Goal: Task Accomplishment & Management: Manage account settings

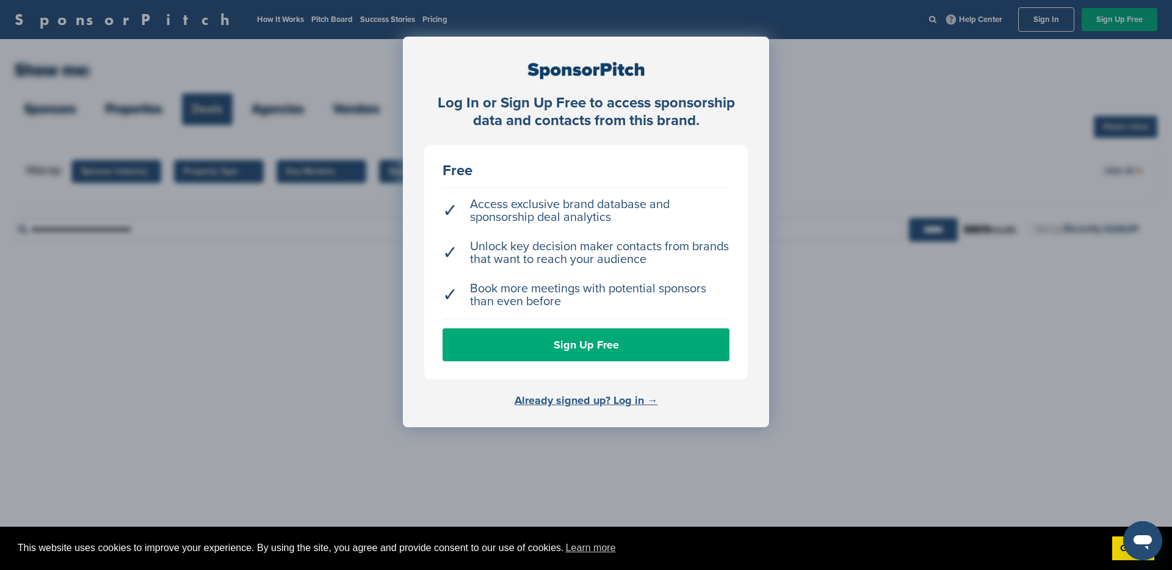
click at [617, 402] on link "Already signed up? Log in →" at bounding box center [586, 400] width 143 height 13
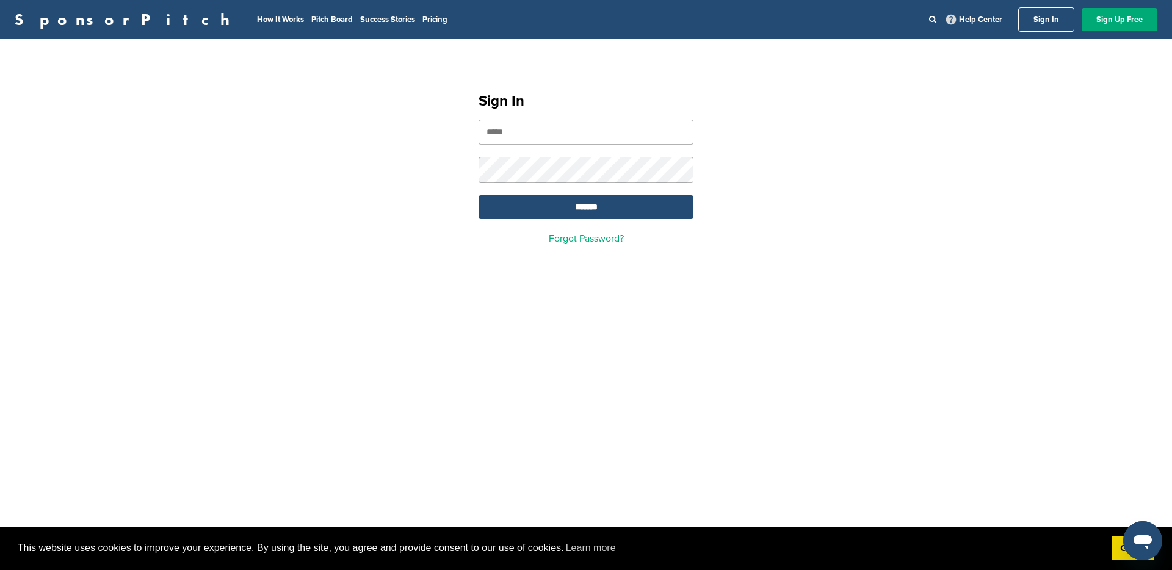
click at [557, 126] on input "email" at bounding box center [586, 132] width 215 height 25
click at [581, 131] on input "email" at bounding box center [586, 132] width 215 height 25
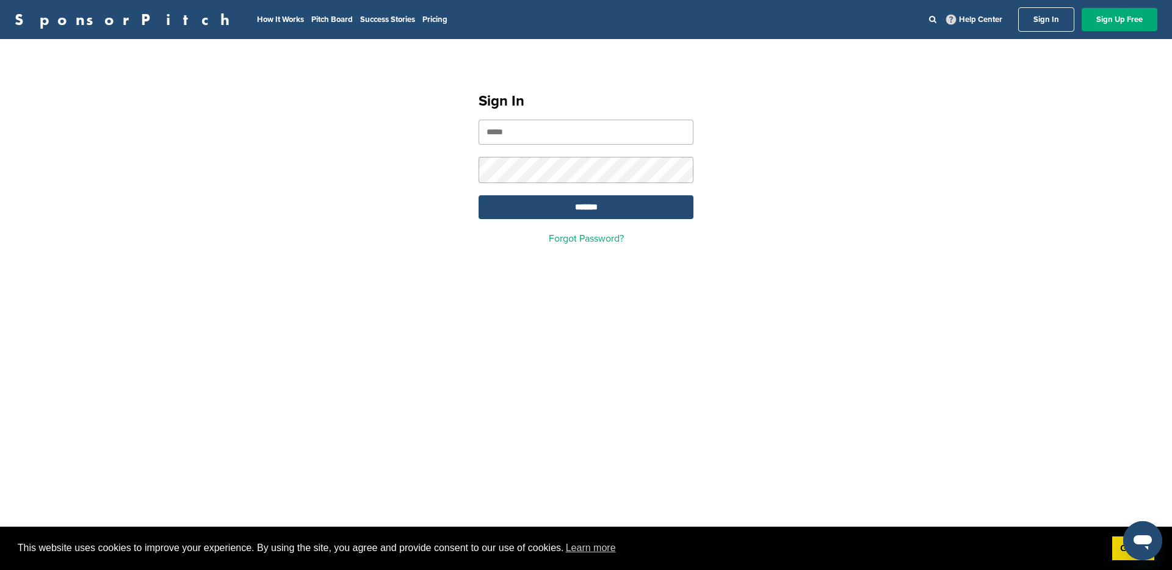
click at [581, 131] on input "email" at bounding box center [586, 132] width 215 height 25
